Goal: Task Accomplishment & Management: Use online tool/utility

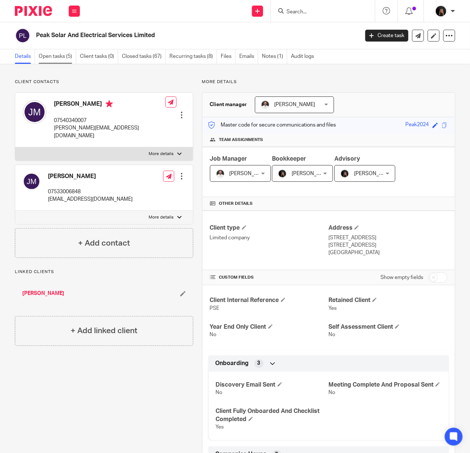
click at [56, 56] on link "Open tasks (5)" at bounding box center [57, 56] width 37 height 14
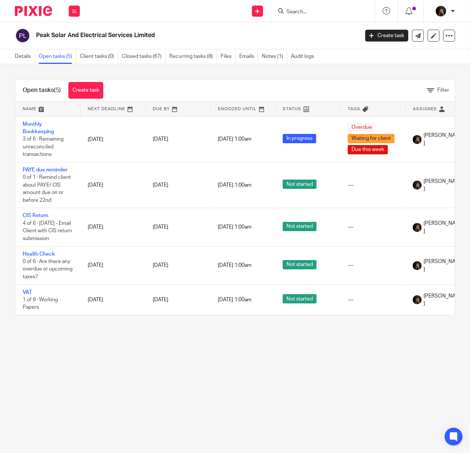
click at [45, 12] on img at bounding box center [33, 11] width 37 height 10
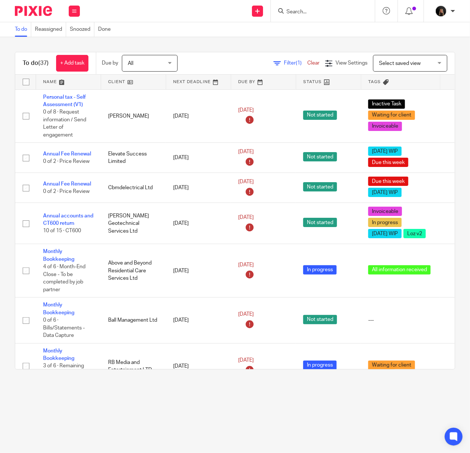
click at [123, 82] on link at bounding box center [133, 82] width 65 height 15
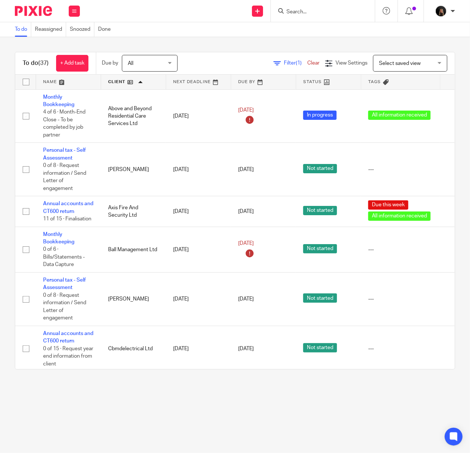
click at [306, 12] on input "Search" at bounding box center [318, 12] width 67 height 7
type input "virtus"
click at [336, 33] on link at bounding box center [347, 31] width 126 height 17
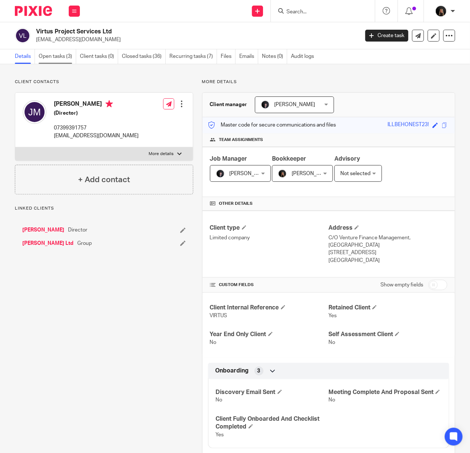
click at [73, 58] on link "Open tasks (3)" at bounding box center [57, 56] width 37 height 14
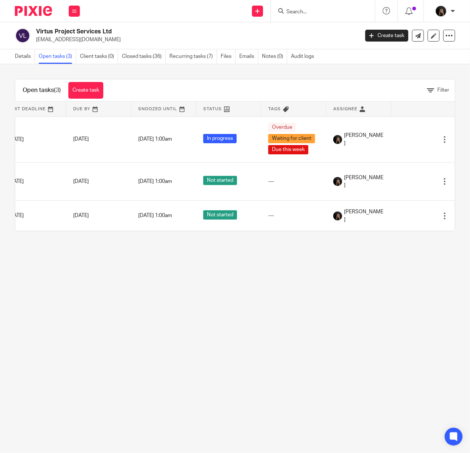
scroll to position [0, 95]
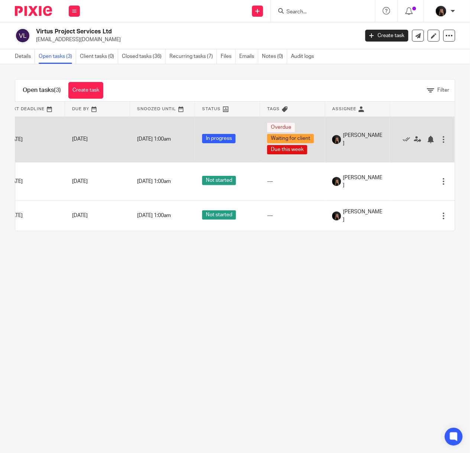
click at [397, 139] on div at bounding box center [418, 138] width 43 height 7
click at [402, 140] on icon at bounding box center [405, 139] width 7 height 7
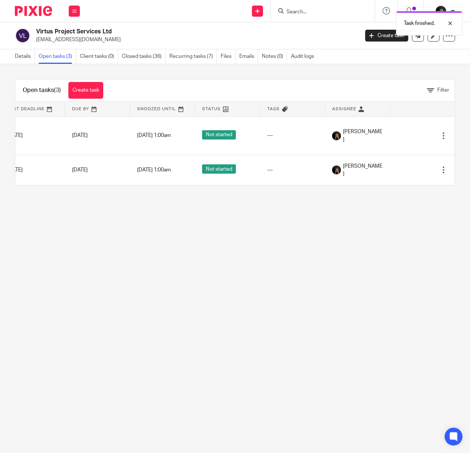
scroll to position [0, 0]
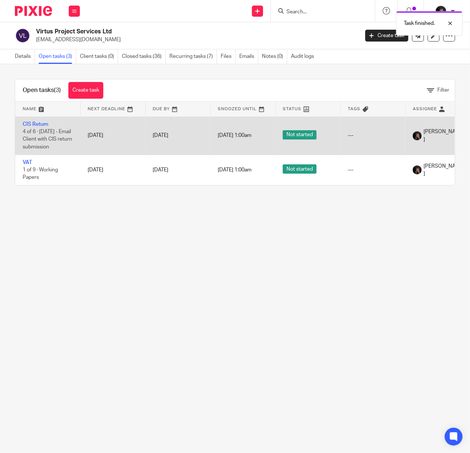
click at [35, 127] on td "CIS Return 4 of 6 · 2 days later - Email Client with CIS return submission" at bounding box center [47, 136] width 65 height 38
click at [35, 121] on td "CIS Return 4 of 6 · 2 days later - Email Client with CIS return submission" at bounding box center [47, 136] width 65 height 38
click at [32, 125] on link "CIS Return" at bounding box center [36, 124] width 26 height 5
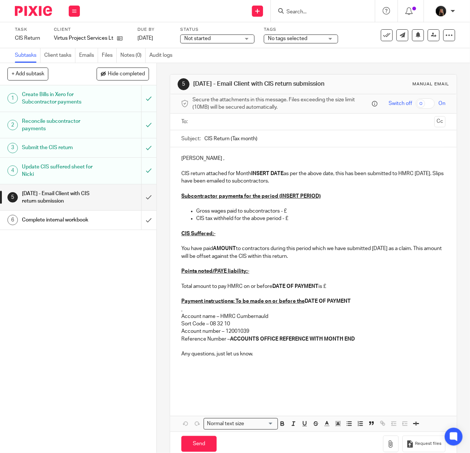
drag, startPoint x: 73, startPoint y: 312, endPoint x: 73, endPoint y: 307, distance: 4.8
click at [73, 312] on div "1 Create Bills in Xero for Subcontractor payments 2 Reconcile subcontractor pay…" at bounding box center [78, 269] width 156 height 368
click at [305, 268] on p at bounding box center [313, 263] width 264 height 7
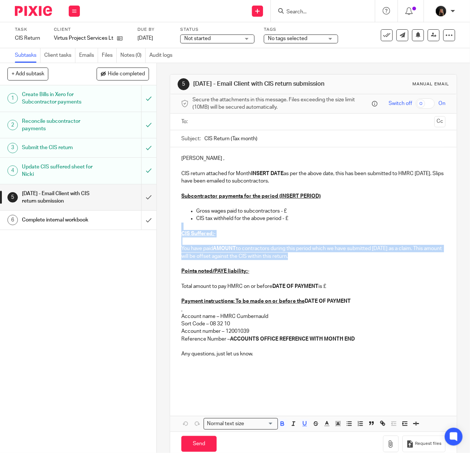
drag, startPoint x: 333, startPoint y: 265, endPoint x: 174, endPoint y: 238, distance: 160.9
click at [174, 238] on div "Afternoon Joseph , CIS return attached for Month INSERT DATE as per the above d…" at bounding box center [313, 274] width 286 height 254
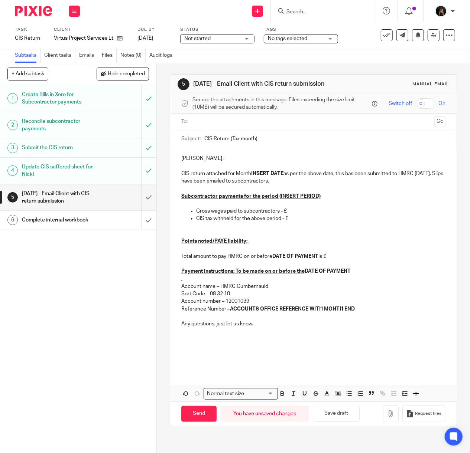
click at [342, 260] on p "Total amount to pay HMRC on or before DATE OF PAYMENT is £" at bounding box center [313, 256] width 264 height 7
drag, startPoint x: 228, startPoint y: 166, endPoint x: 158, endPoint y: 167, distance: 69.8
click at [158, 167] on div "5 2 days later - Email Client with CIS return submission Manual email Secure th…" at bounding box center [313, 258] width 313 height 390
click at [220, 120] on div at bounding box center [313, 122] width 241 height 17
click at [222, 126] on input "text" at bounding box center [313, 122] width 236 height 9
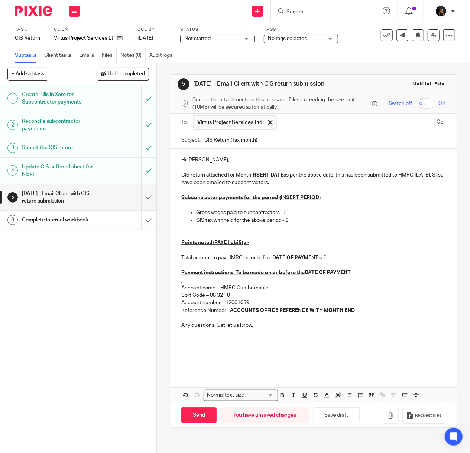
click at [252, 149] on input "CIS Return (Tax month)" at bounding box center [324, 140] width 241 height 17
type input "CIS Return (05/08/2025)"
drag, startPoint x: 321, startPoint y: 205, endPoint x: 275, endPoint y: 206, distance: 46.8
click at [275, 202] on p "Subcontractor payments for the period (INSERT PERIOD)" at bounding box center [313, 197] width 264 height 7
click at [277, 200] on u "Subcontractor payments for the period 05/08/2025" at bounding box center [238, 197] width 115 height 5
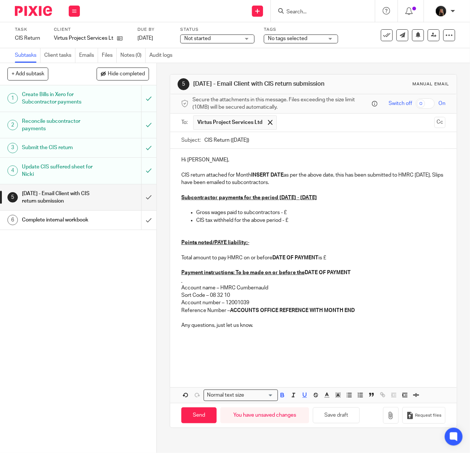
click at [308, 216] on p "Gross wages paid to subcontractors - £" at bounding box center [320, 212] width 249 height 7
click at [312, 130] on input "text" at bounding box center [355, 122] width 150 height 14
type input "n"
click at [299, 216] on p "Gross wages paid to subcontractors - £" at bounding box center [320, 212] width 249 height 7
click at [307, 224] on p "CIS tax withheld for the above period - £" at bounding box center [320, 220] width 249 height 7
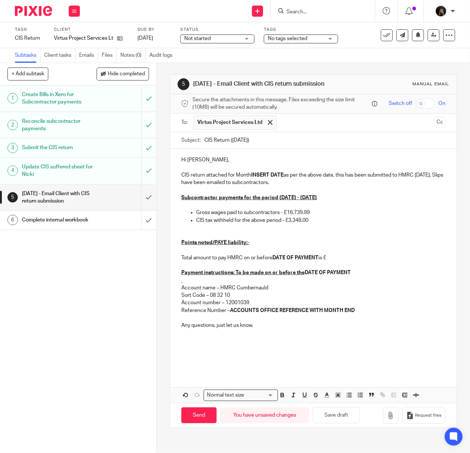
click at [355, 262] on p "Total amount to pay HMRC on or before DATE OF PAYMENT is £" at bounding box center [313, 257] width 264 height 7
drag, startPoint x: 317, startPoint y: 266, endPoint x: 271, endPoint y: 266, distance: 46.0
click at [272, 261] on strong "DATE OF PAYMENT" at bounding box center [295, 257] width 46 height 5
click at [340, 254] on p at bounding box center [313, 250] width 264 height 7
click at [341, 262] on p "Total amount to pay HMRC on or before 22nd October 2025 is £" at bounding box center [313, 257] width 264 height 7
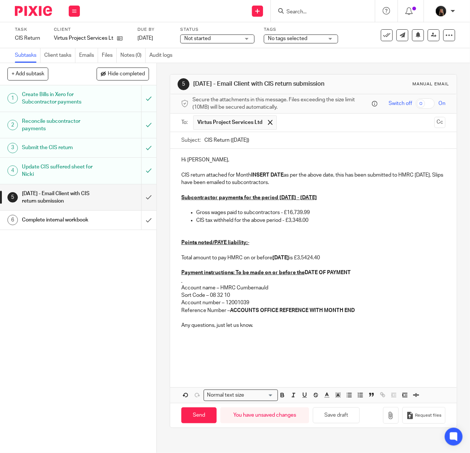
click at [337, 262] on p "Total amount to pay HMRC on or before 22nd October 2025 is £3,5424.40" at bounding box center [313, 257] width 264 height 7
drag, startPoint x: 358, startPoint y: 265, endPoint x: 326, endPoint y: 266, distance: 32.7
click at [326, 262] on p "Total amount to pay HMRC on or before 22nd October 2025 is £3,524.40" at bounding box center [313, 257] width 264 height 7
click at [380, 269] on p at bounding box center [313, 265] width 264 height 7
drag, startPoint x: 349, startPoint y: 281, endPoint x: 230, endPoint y: 281, distance: 118.8
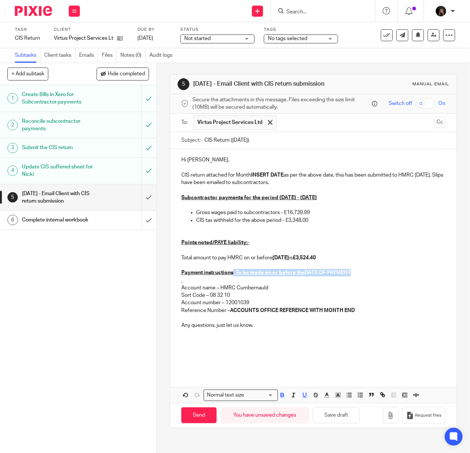
click at [230, 277] on p "Payment instructions: To be made on or before the DATE OF PAYMENT" at bounding box center [313, 272] width 264 height 7
click at [186, 284] on p at bounding box center [313, 280] width 264 height 7
click at [311, 224] on p "CIS tax withheld for the above period - £3,348.00" at bounding box center [320, 220] width 249 height 7
click at [353, 262] on p "Total amount to pay HMRC on or before 22nd October 2025 is £3,524.40" at bounding box center [313, 257] width 264 height 7
click at [253, 246] on p "Points noted/PAYE liability;-" at bounding box center [313, 242] width 264 height 7
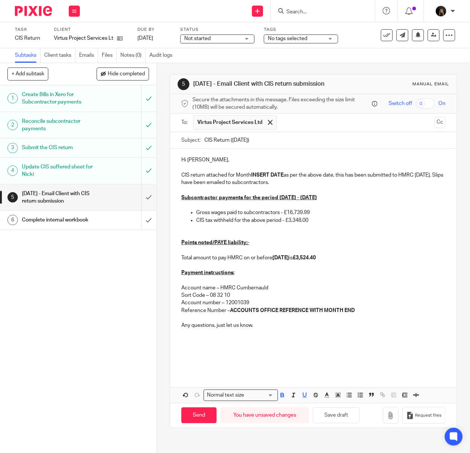
click at [242, 262] on p "Total amount to pay HMRC on or before 22nd October 2025 is £3,524.40" at bounding box center [313, 257] width 264 height 7
drag, startPoint x: 291, startPoint y: 265, endPoint x: 241, endPoint y: 266, distance: 50.1
click at [241, 262] on p "Total amount to pay HMRC INCLUDING PAYE DUE on or before 22nd October 2025 is £…" at bounding box center [313, 257] width 264 height 7
click at [347, 246] on p "Points noted/PAYE liability;-" at bounding box center [313, 242] width 264 height 7
click at [410, 262] on p "Total amount to pay HMRC INCLUDING PAYE DUE on or before 22nd October 2025 is £…" at bounding box center [313, 257] width 264 height 7
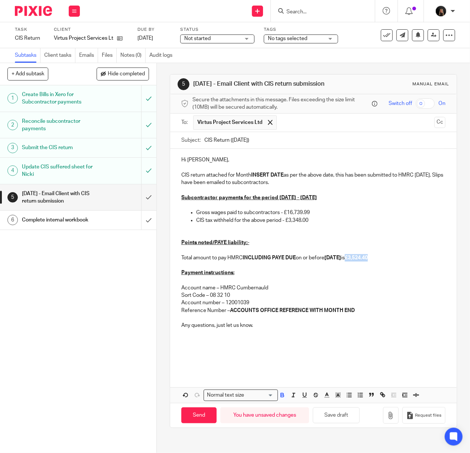
drag, startPoint x: 405, startPoint y: 265, endPoint x: 379, endPoint y: 266, distance: 26.4
click at [379, 262] on p "Total amount to pay HMRC INCLUDING PAYE DUE on or before 22nd October 2025 is £…" at bounding box center [313, 257] width 264 height 7
click at [334, 399] on icon "button" at bounding box center [337, 395] width 7 height 7
click at [341, 408] on li "color:#FCDC00" at bounding box center [344, 405] width 6 height 6
click at [380, 314] on p "Reference Number – ACCOUNTS OFFICE REFERENCE WITH MONTH END" at bounding box center [313, 310] width 264 height 7
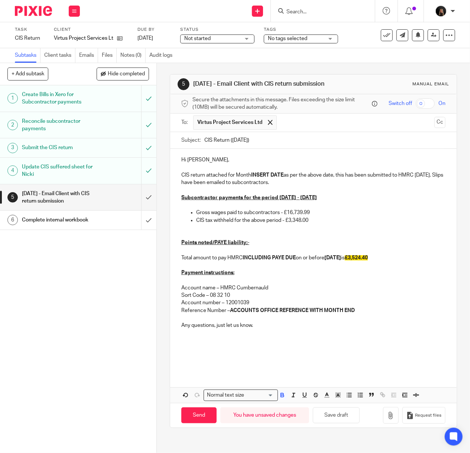
click at [287, 277] on p "Payment instructions:" at bounding box center [313, 272] width 264 height 7
drag, startPoint x: 366, startPoint y: 320, endPoint x: 228, endPoint y: 318, distance: 138.5
click at [228, 314] on p "Reference Number – ACCOUNTS OFFICE REFERENCE WITH MONTH END" at bounding box center [313, 310] width 264 height 7
click at [242, 314] on p "Reference Number –" at bounding box center [313, 310] width 264 height 7
click at [268, 329] on p "Any questions, just let us know." at bounding box center [313, 325] width 264 height 7
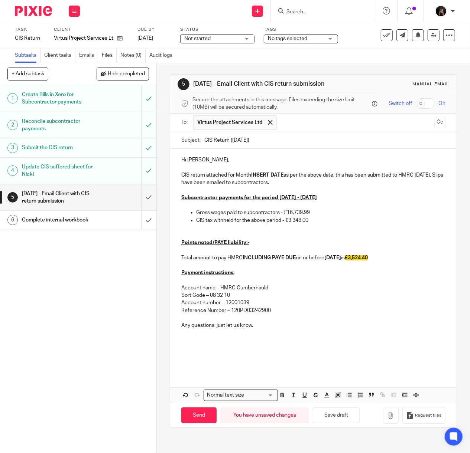
click at [277, 321] on p at bounding box center [313, 317] width 264 height 7
click at [199, 424] on input "Send" at bounding box center [198, 416] width 35 height 16
type input "Sent"
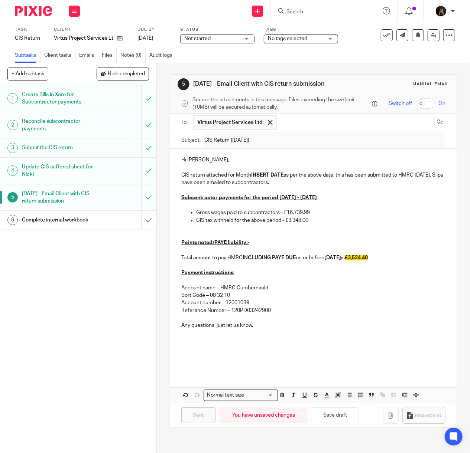
drag, startPoint x: 69, startPoint y: 285, endPoint x: 310, endPoint y: 288, distance: 241.7
click at [69, 287] on div "1 Create Bills in Xero for Subcontractor payments 2 Reconcile subcontractor pay…" at bounding box center [78, 269] width 156 height 368
click at [69, 357] on div "1 Create Bills in Xero for Subcontractor payments 2 Reconcile subcontractor pay…" at bounding box center [78, 269] width 156 height 368
click at [53, 223] on h1 "Complete internal workbook" at bounding box center [59, 220] width 75 height 11
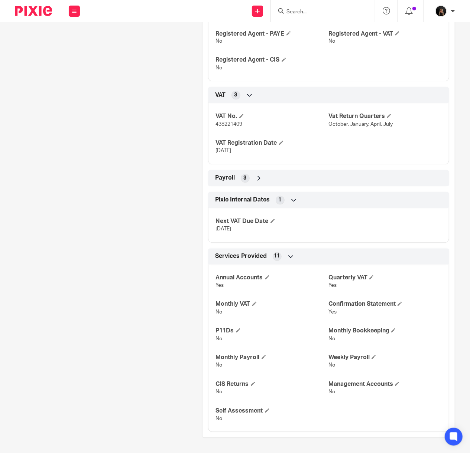
scroll to position [676, 0]
click at [255, 178] on icon at bounding box center [258, 178] width 7 height 7
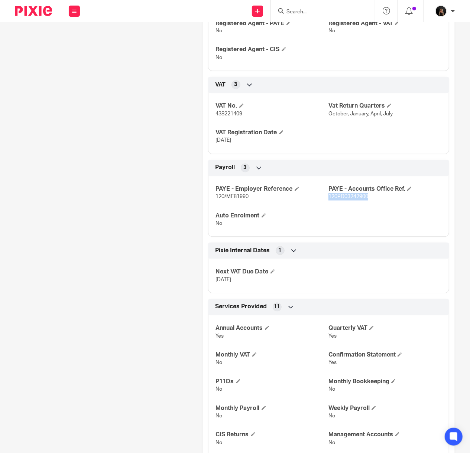
drag, startPoint x: 363, startPoint y: 208, endPoint x: 323, endPoint y: 206, distance: 40.2
click at [328, 201] on p "120PD03242900" at bounding box center [384, 196] width 113 height 7
copy span "120PD03242900"
click at [35, 13] on img at bounding box center [33, 11] width 37 height 10
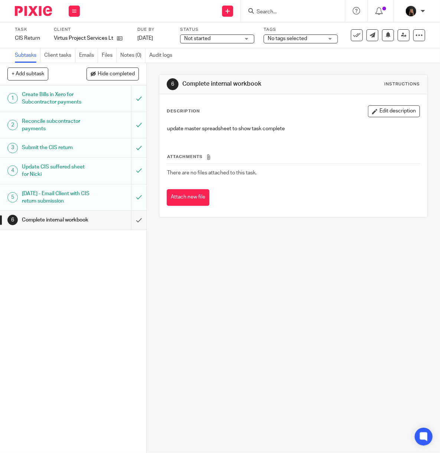
click at [285, 10] on input "Search" at bounding box center [289, 12] width 67 height 7
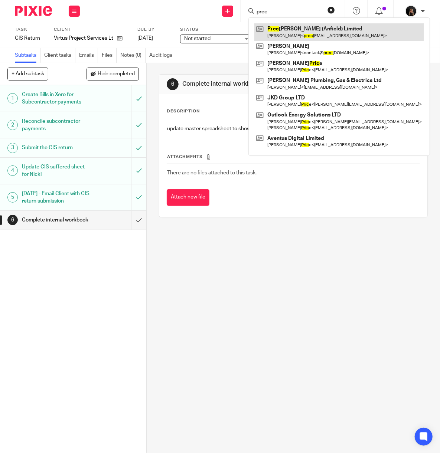
type input "prec"
click at [291, 30] on link at bounding box center [339, 31] width 170 height 17
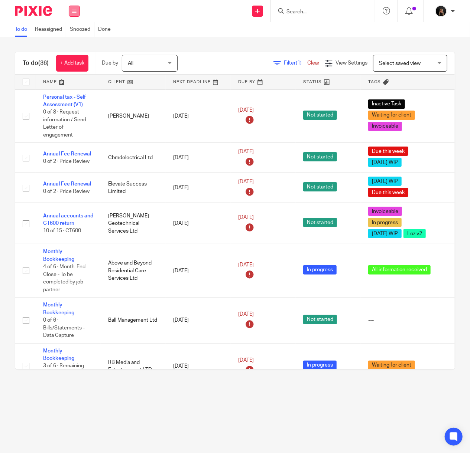
click at [75, 8] on button at bounding box center [74, 11] width 11 height 11
click at [72, 67] on link "Team" at bounding box center [70, 67] width 12 height 5
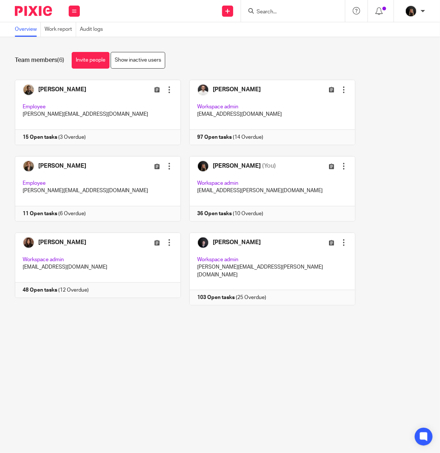
click at [36, 7] on img at bounding box center [33, 11] width 37 height 10
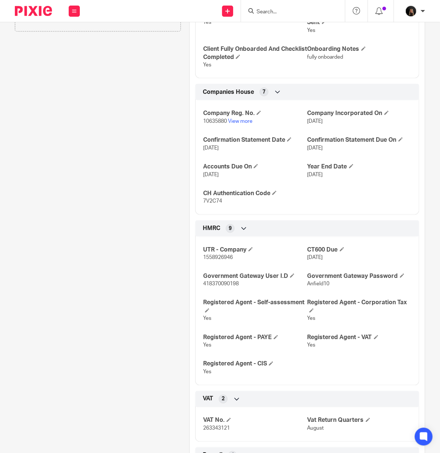
scroll to position [396, 0]
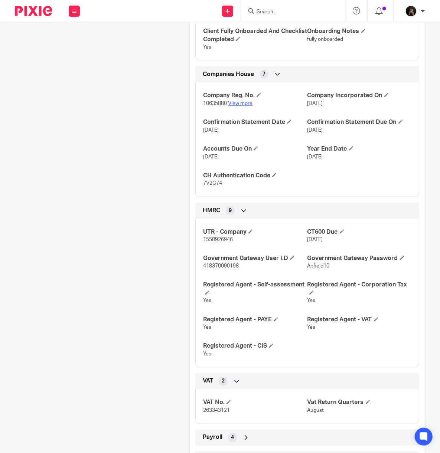
click at [238, 104] on link "View more" at bounding box center [240, 103] width 24 height 5
